Goal: Find specific page/section: Find specific page/section

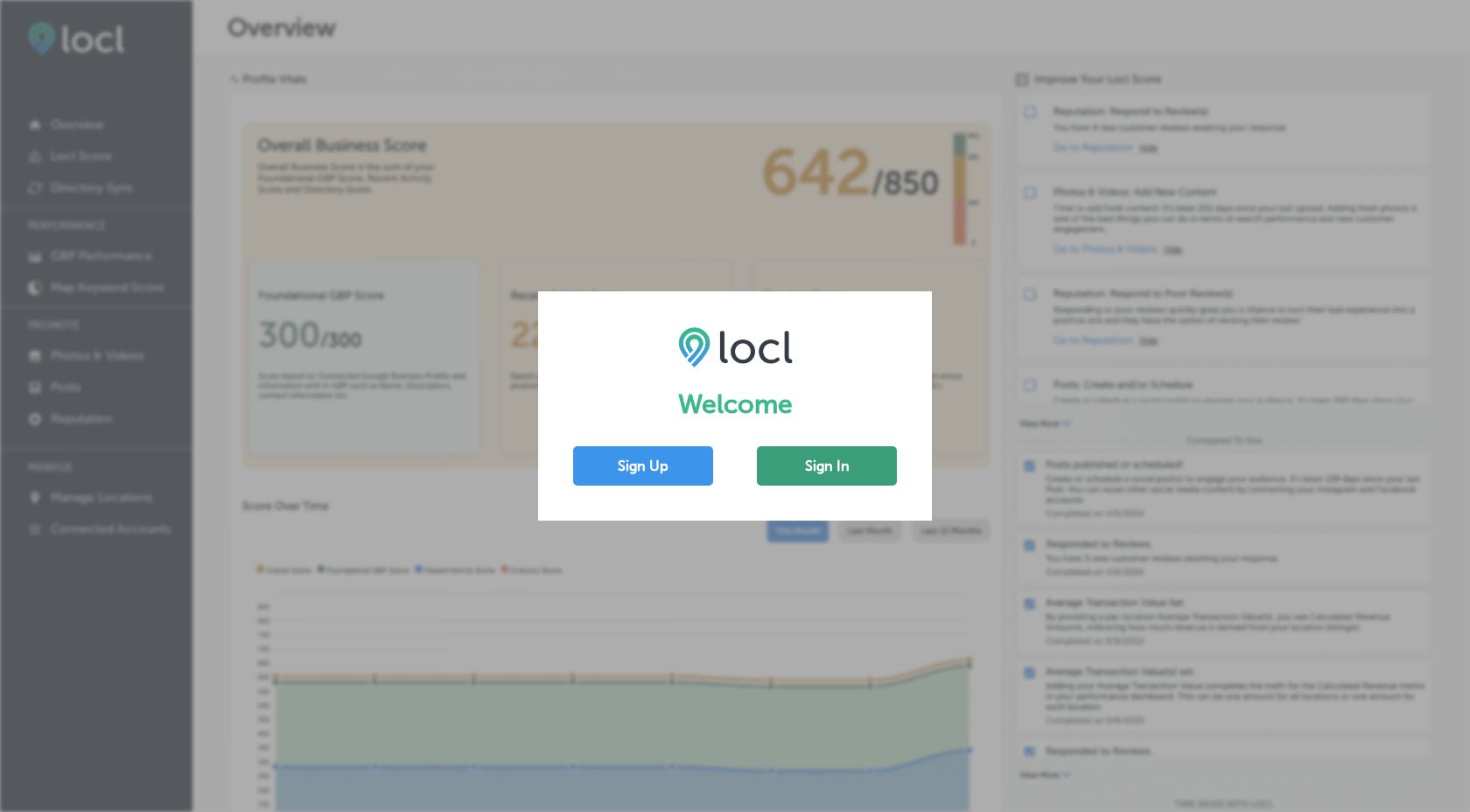
click at [868, 472] on button "Sign In" at bounding box center [826, 465] width 140 height 39
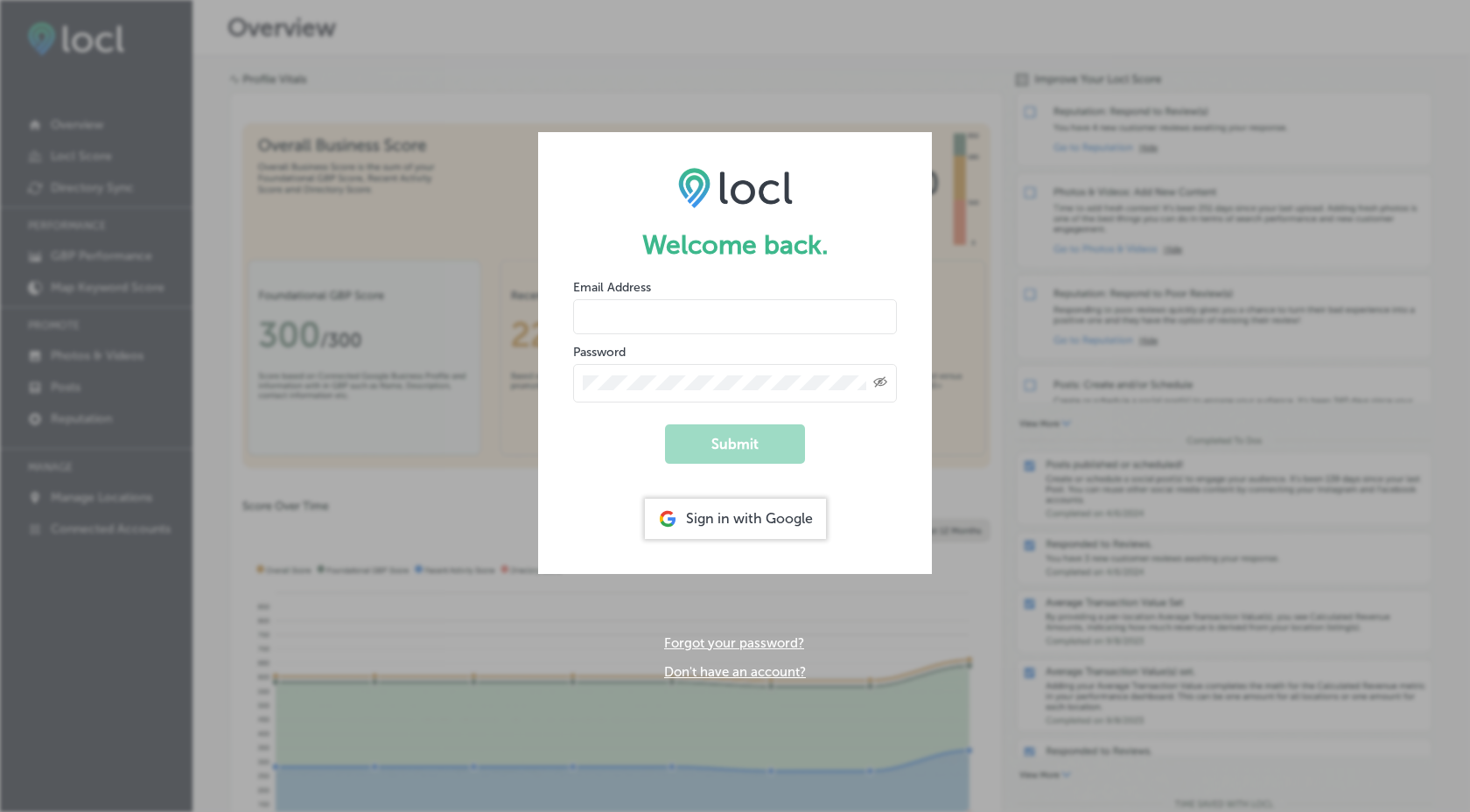
type input "[EMAIL_ADDRESS][DOMAIN_NAME]"
click at [724, 459] on button "Submit" at bounding box center [735, 443] width 140 height 39
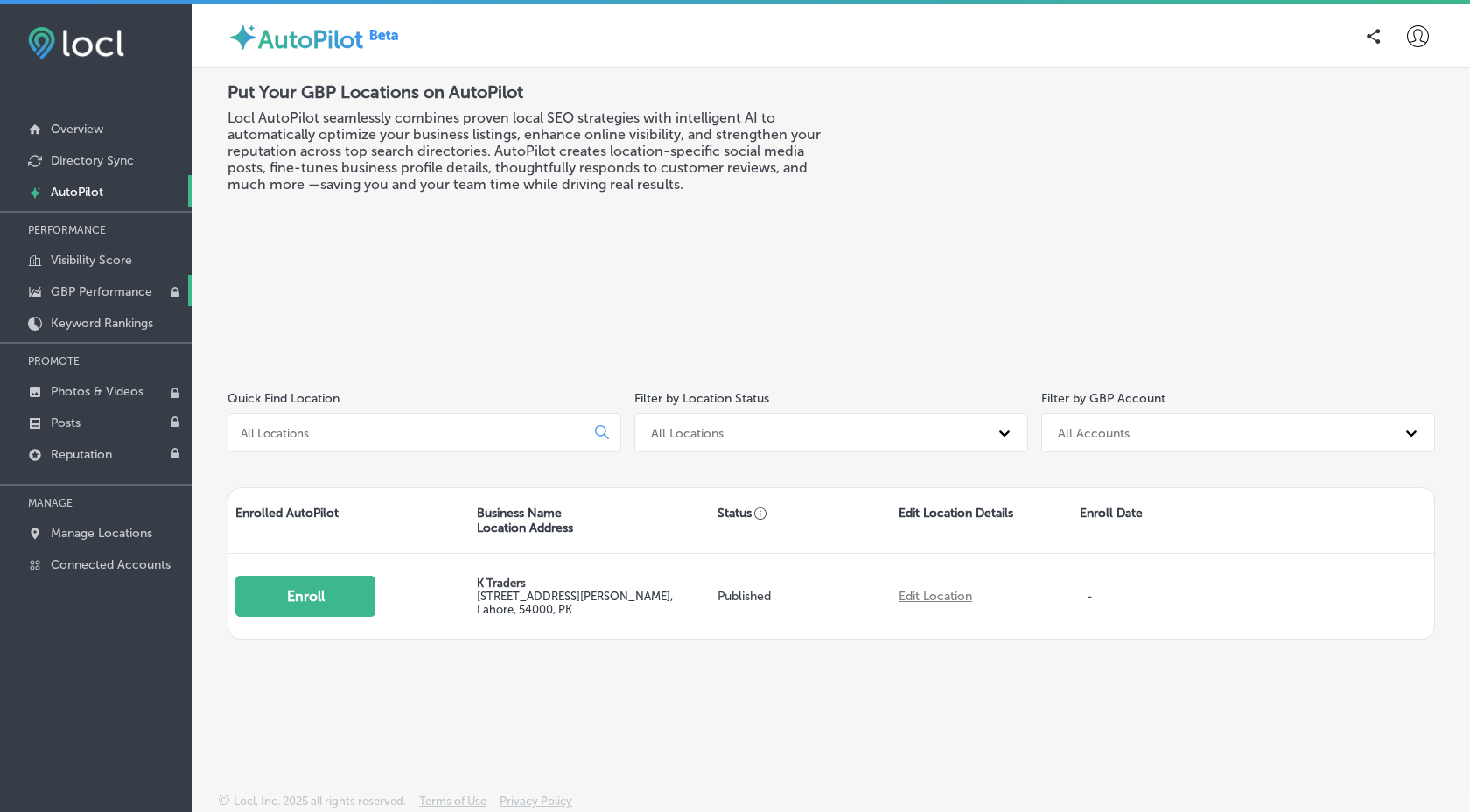
click at [122, 294] on p "GBP Performance" at bounding box center [102, 292] width 102 height 15
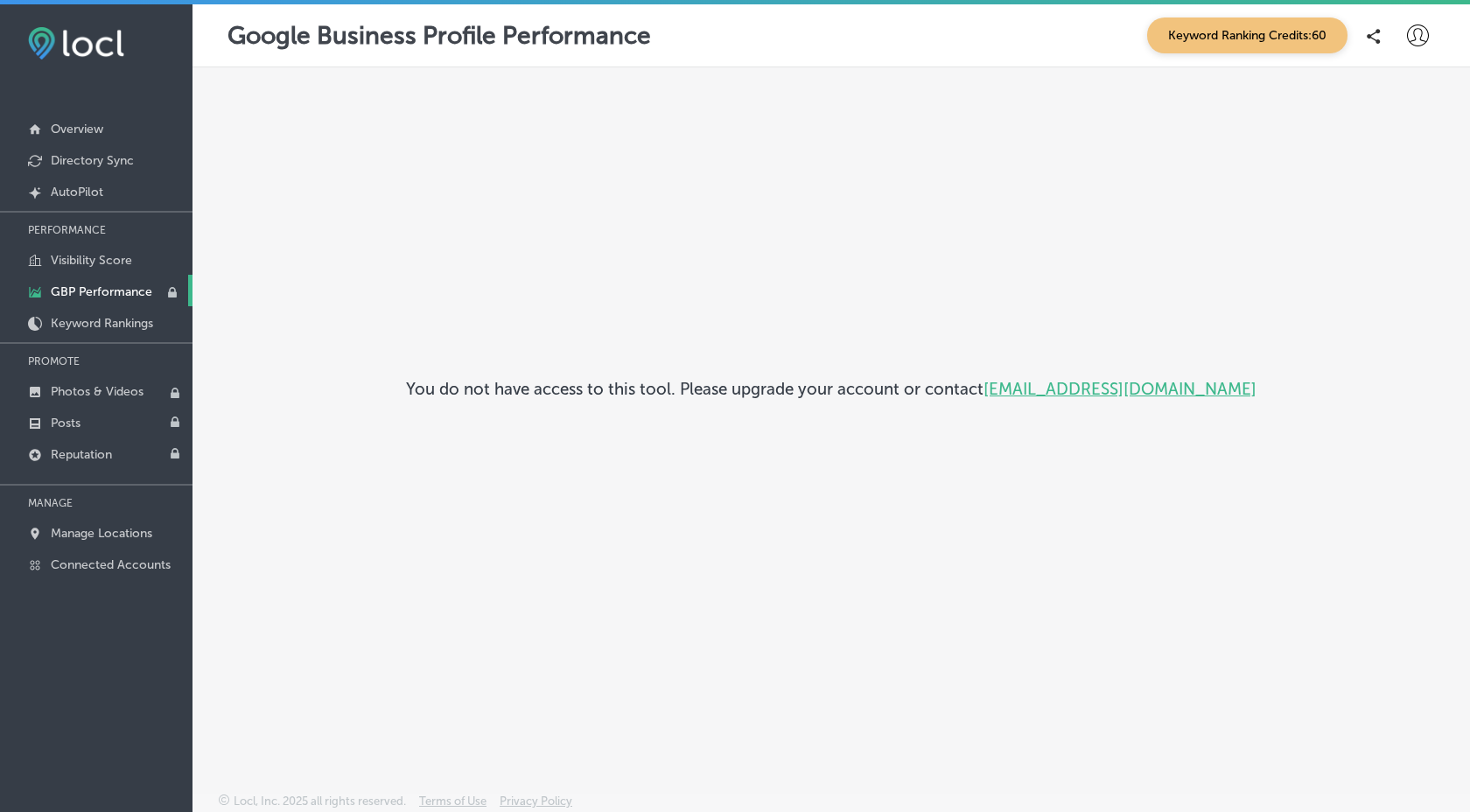
click at [1422, 41] on icon at bounding box center [1417, 35] width 22 height 22
